Goal: Task Accomplishment & Management: Manage account settings

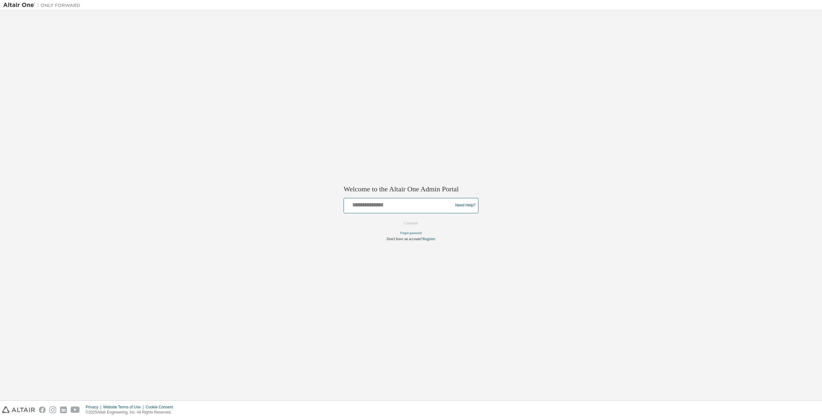
click at [361, 208] on input "text" at bounding box center [400, 203] width 106 height 9
type input "**********"
click at [409, 222] on button "Continue" at bounding box center [411, 223] width 28 height 10
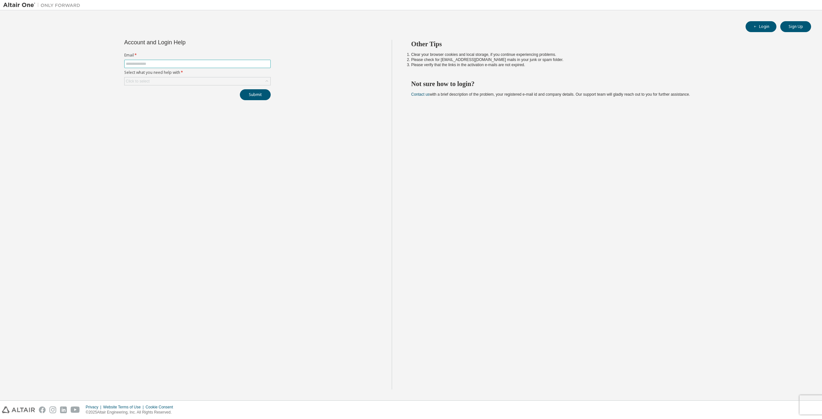
click at [154, 63] on input "text" at bounding box center [197, 63] width 143 height 5
type input "**********"
click at [147, 79] on div "Click to select" at bounding box center [138, 81] width 24 height 5
click at [147, 99] on li "I forgot my password" at bounding box center [197, 99] width 145 height 8
click at [256, 98] on button "Submit" at bounding box center [255, 94] width 31 height 11
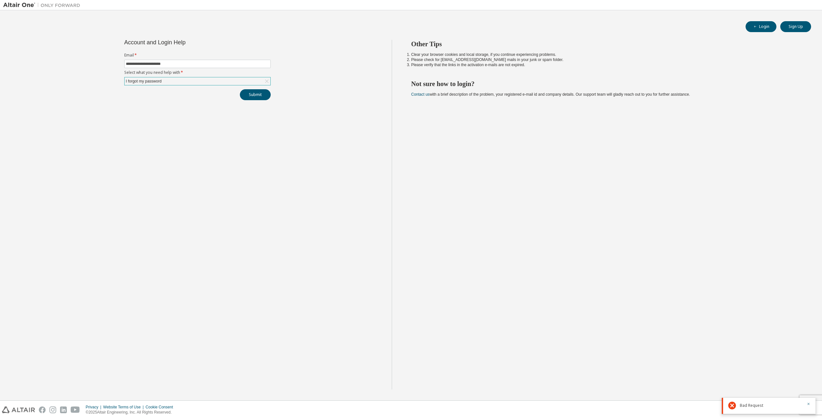
drag, startPoint x: 268, startPoint y: 192, endPoint x: 258, endPoint y: 183, distance: 13.9
click at [268, 192] on div "**********" at bounding box center [197, 215] width 389 height 350
click at [254, 98] on button "Submit" at bounding box center [255, 94] width 31 height 11
click at [808, 383] on icon "button" at bounding box center [809, 383] width 4 height 4
click at [809, 405] on icon "button" at bounding box center [809, 404] width 4 height 4
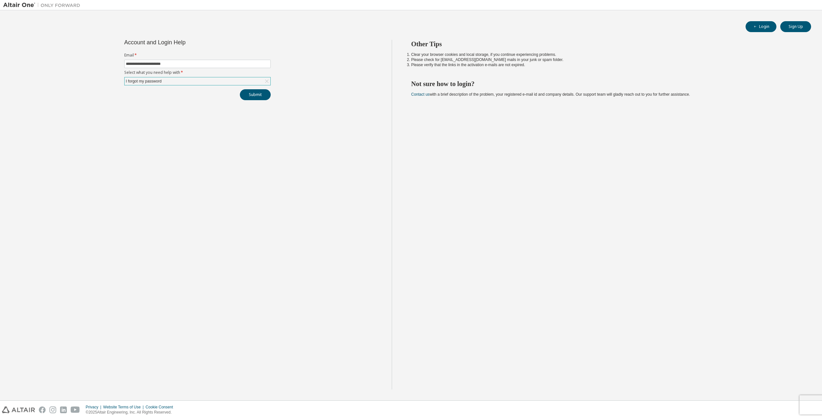
click at [209, 83] on div "I forgot my password" at bounding box center [198, 81] width 146 height 8
click at [179, 101] on li "I forgot my password" at bounding box center [197, 99] width 145 height 8
click at [257, 91] on button "Submit" at bounding box center [255, 94] width 31 height 11
click at [251, 76] on form "**********" at bounding box center [197, 69] width 146 height 33
click at [246, 81] on div "I forgot my password" at bounding box center [198, 81] width 146 height 8
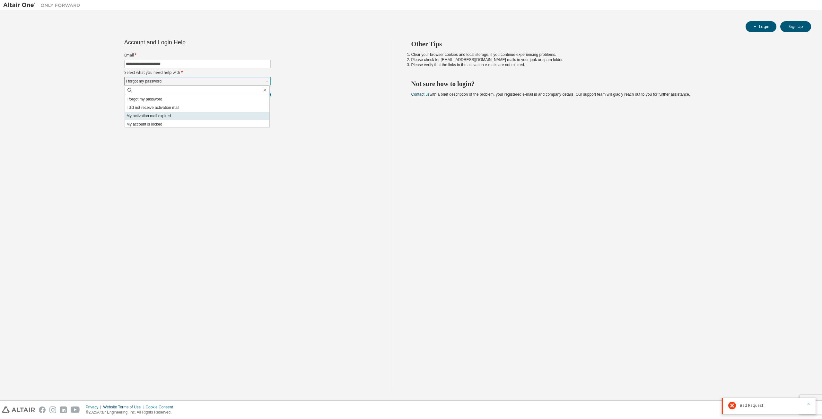
click at [176, 114] on li "My activation mail expired" at bounding box center [197, 116] width 145 height 8
click at [256, 94] on button "Submit" at bounding box center [255, 94] width 31 height 11
click at [255, 79] on div "My activation mail expired" at bounding box center [198, 81] width 146 height 8
click at [169, 122] on li "My account is locked" at bounding box center [197, 124] width 145 height 8
click at [252, 92] on button "Submit" at bounding box center [255, 94] width 31 height 11
